Goal: Consume media (video, audio)

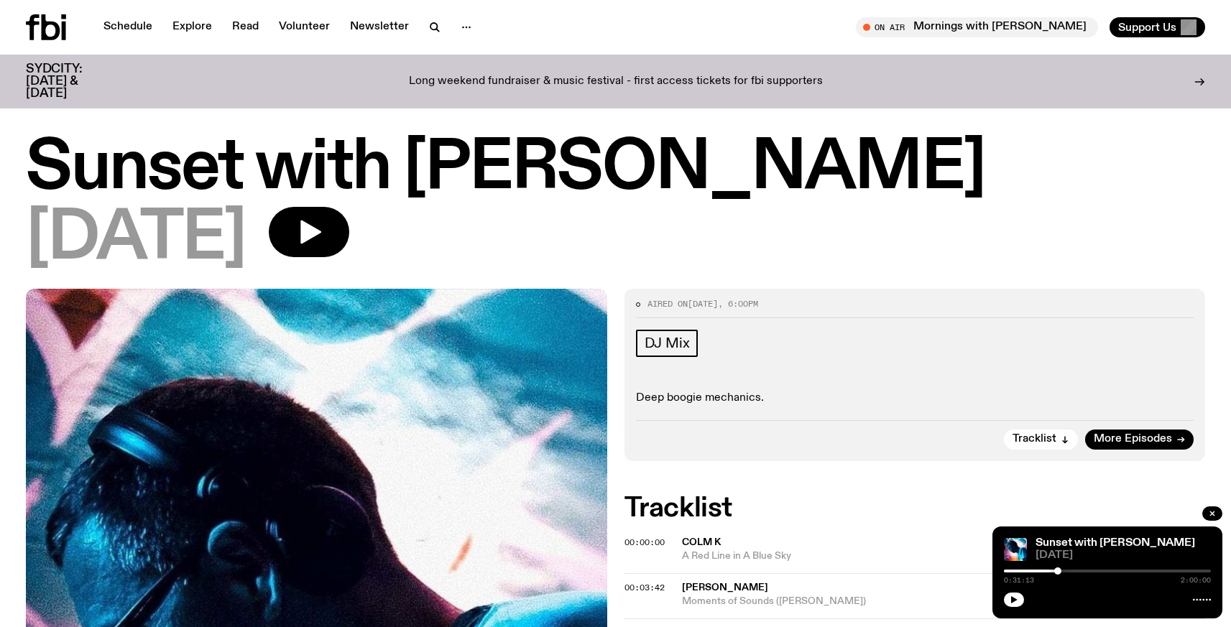
click at [37, 38] on icon at bounding box center [46, 27] width 40 height 26
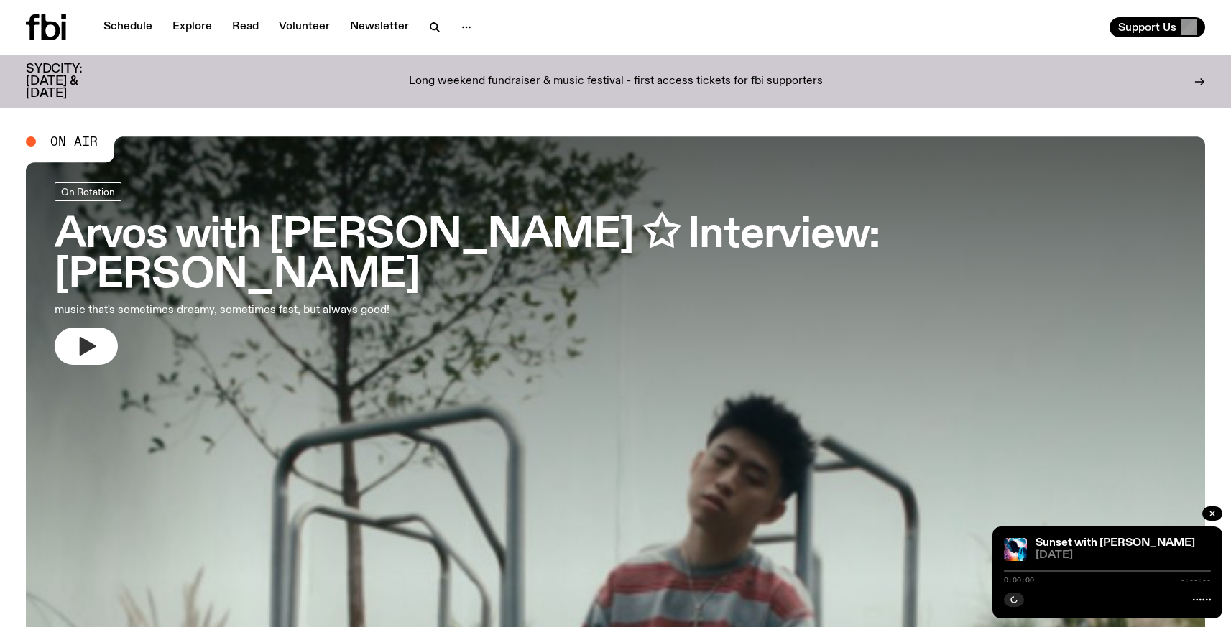
click at [91, 335] on icon "button" at bounding box center [86, 346] width 23 height 23
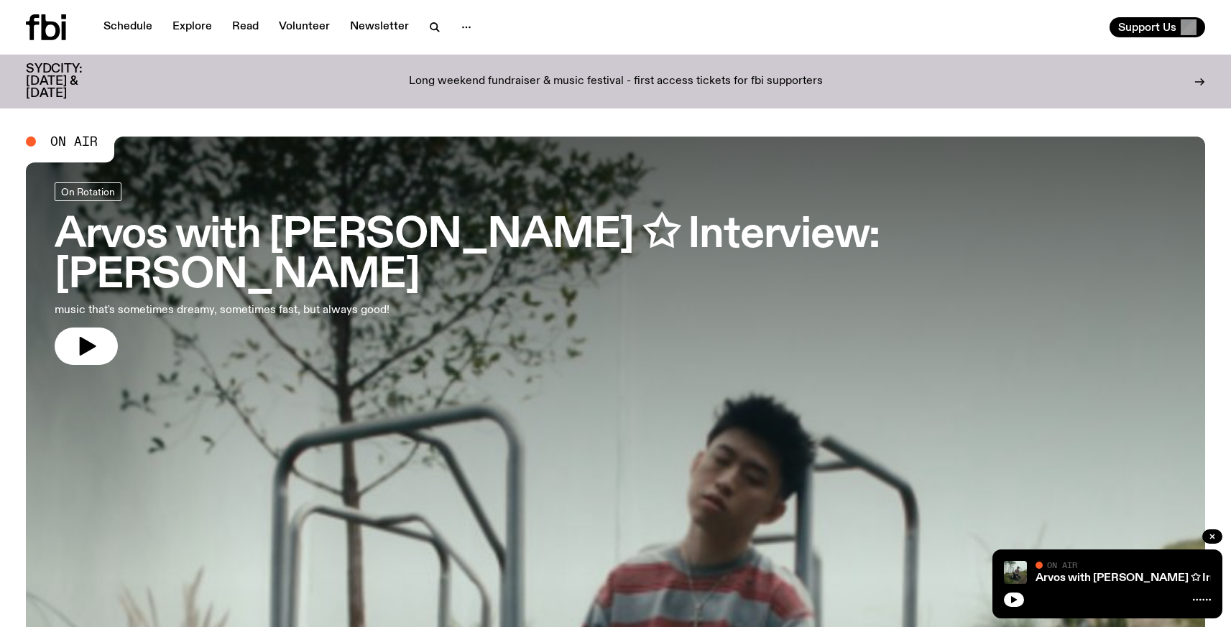
drag, startPoint x: 91, startPoint y: 306, endPoint x: 692, endPoint y: 1, distance: 674.0
click at [91, 337] on icon "button" at bounding box center [88, 346] width 17 height 19
